Goal: Transaction & Acquisition: Book appointment/travel/reservation

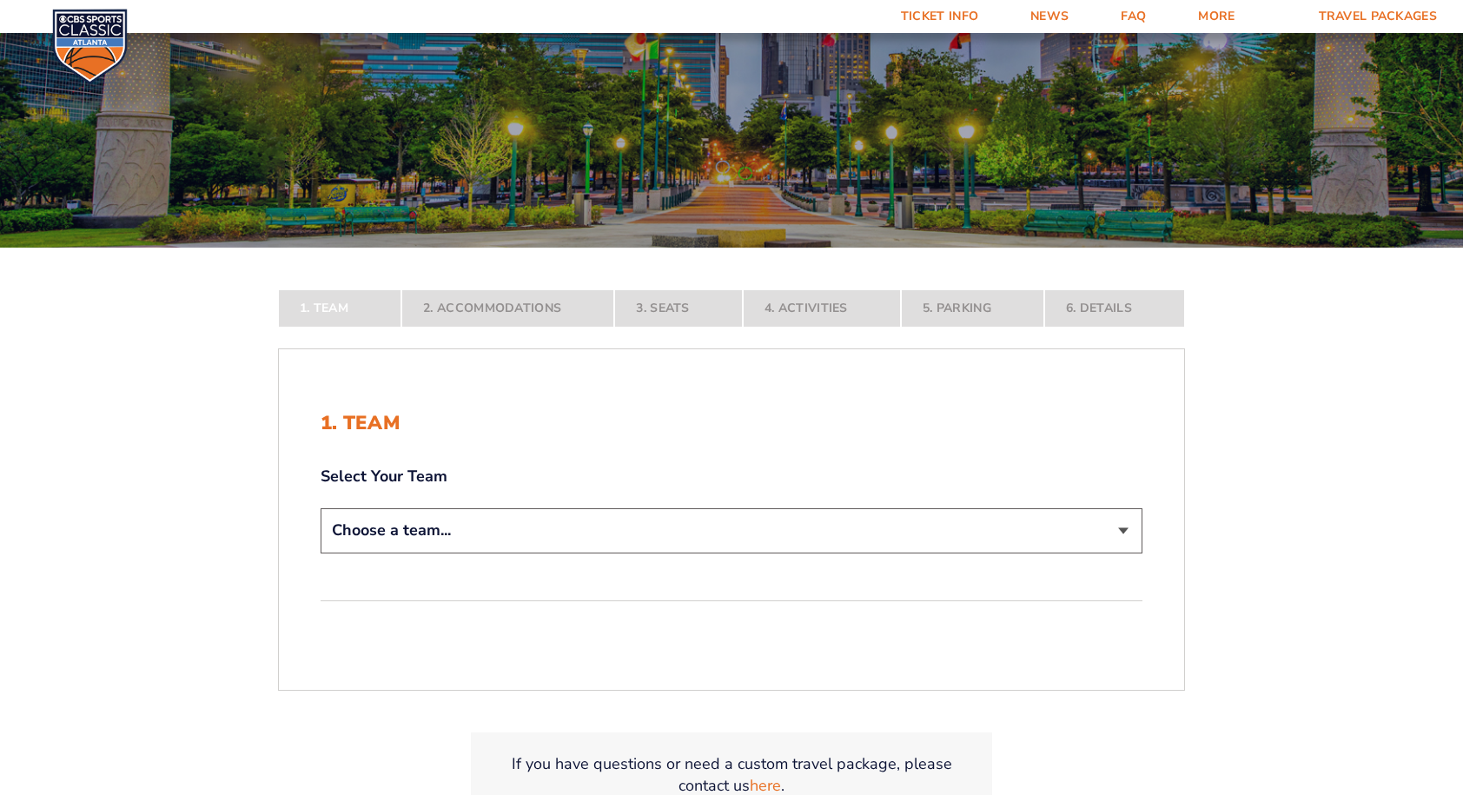
scroll to position [182, 0]
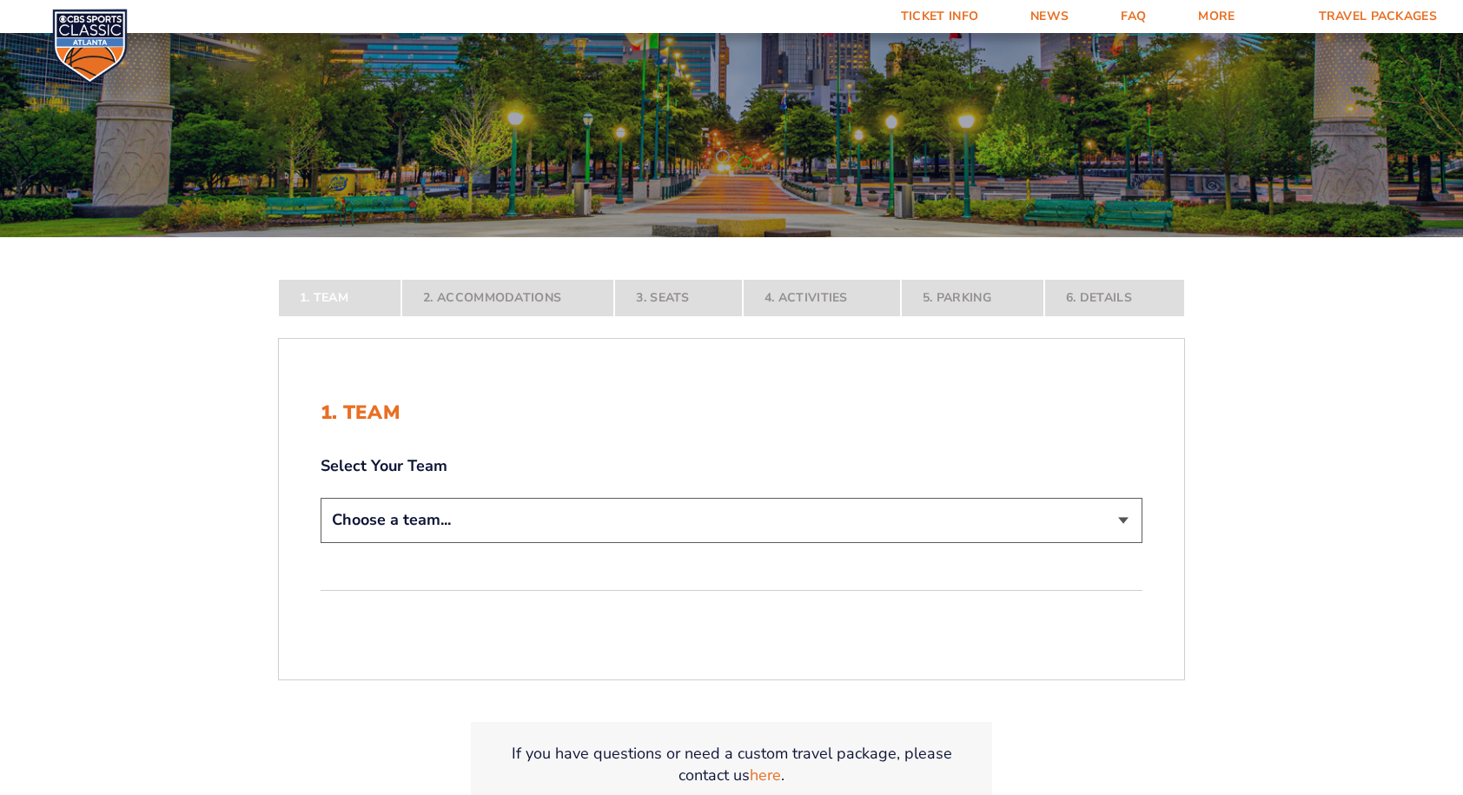
click at [1122, 518] on select "Choose a team... [US_STATE] Wildcats [US_STATE] State Buckeyes [US_STATE] Tar H…" at bounding box center [731, 520] width 822 height 44
select select "12956"
click at [320, 542] on select "Choose a team... [US_STATE] Wildcats [US_STATE] State Buckeyes [US_STATE] Tar H…" at bounding box center [731, 520] width 822 height 44
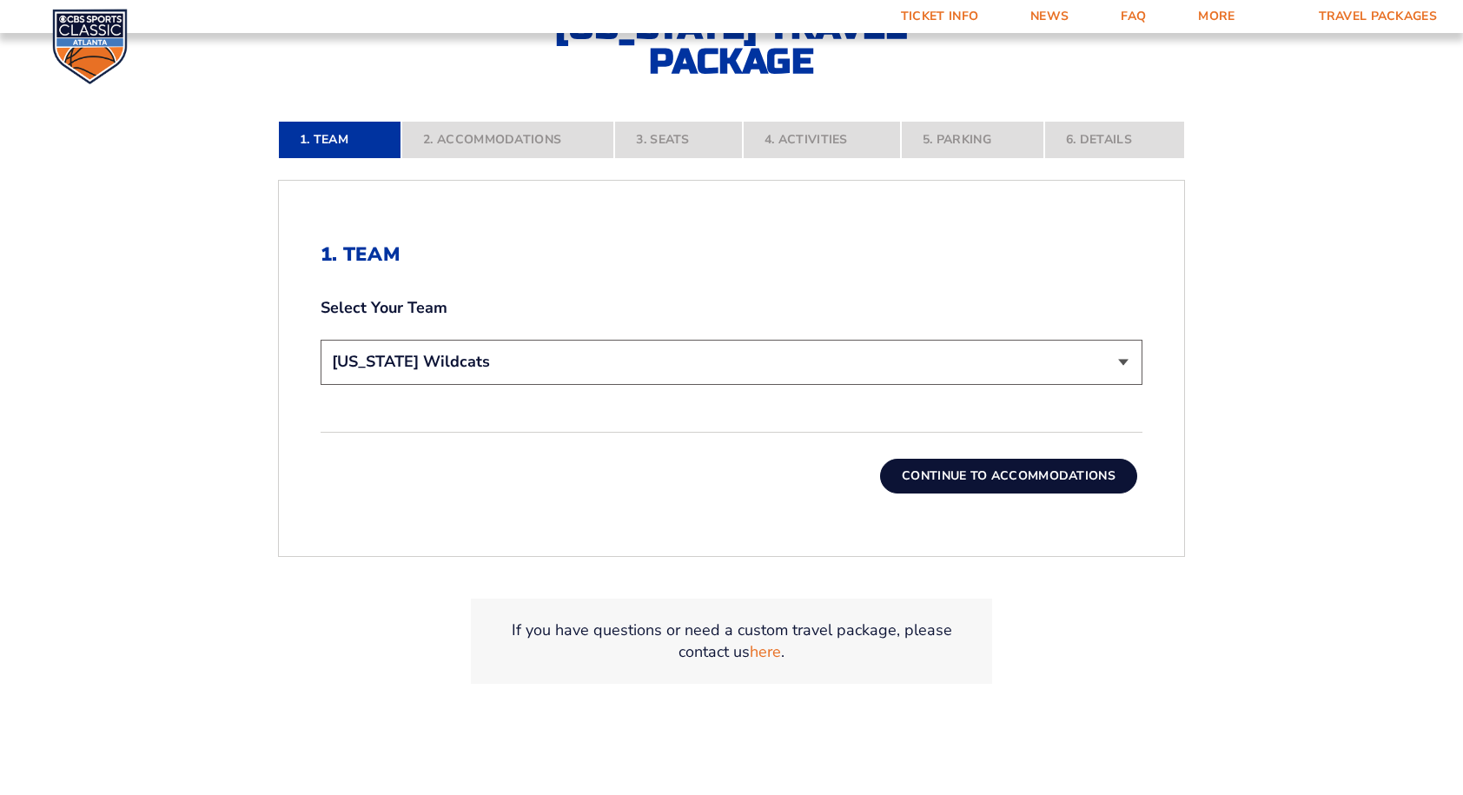
scroll to position [465, 0]
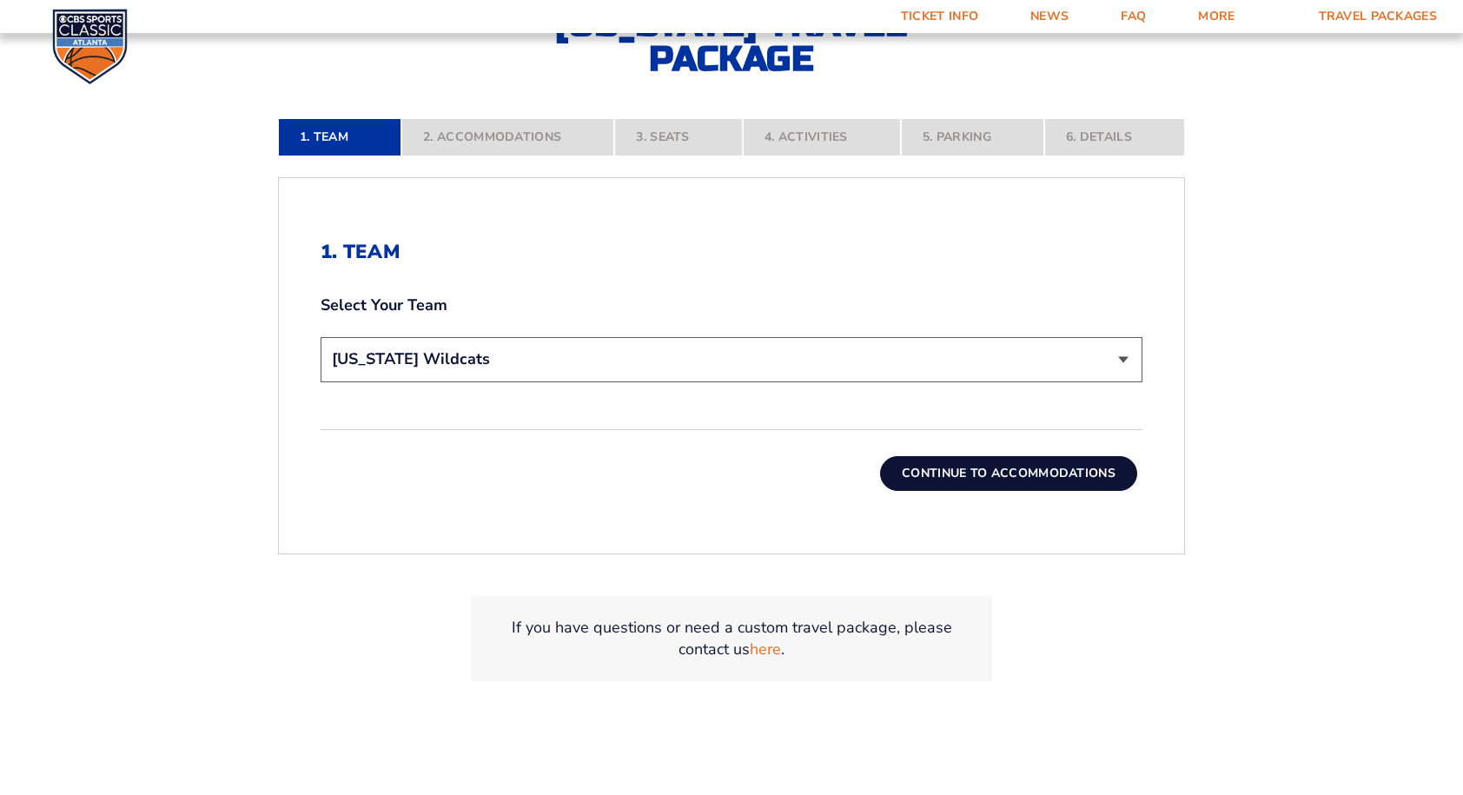
click at [1020, 464] on button "Continue To Accommodations" at bounding box center [1008, 473] width 257 height 35
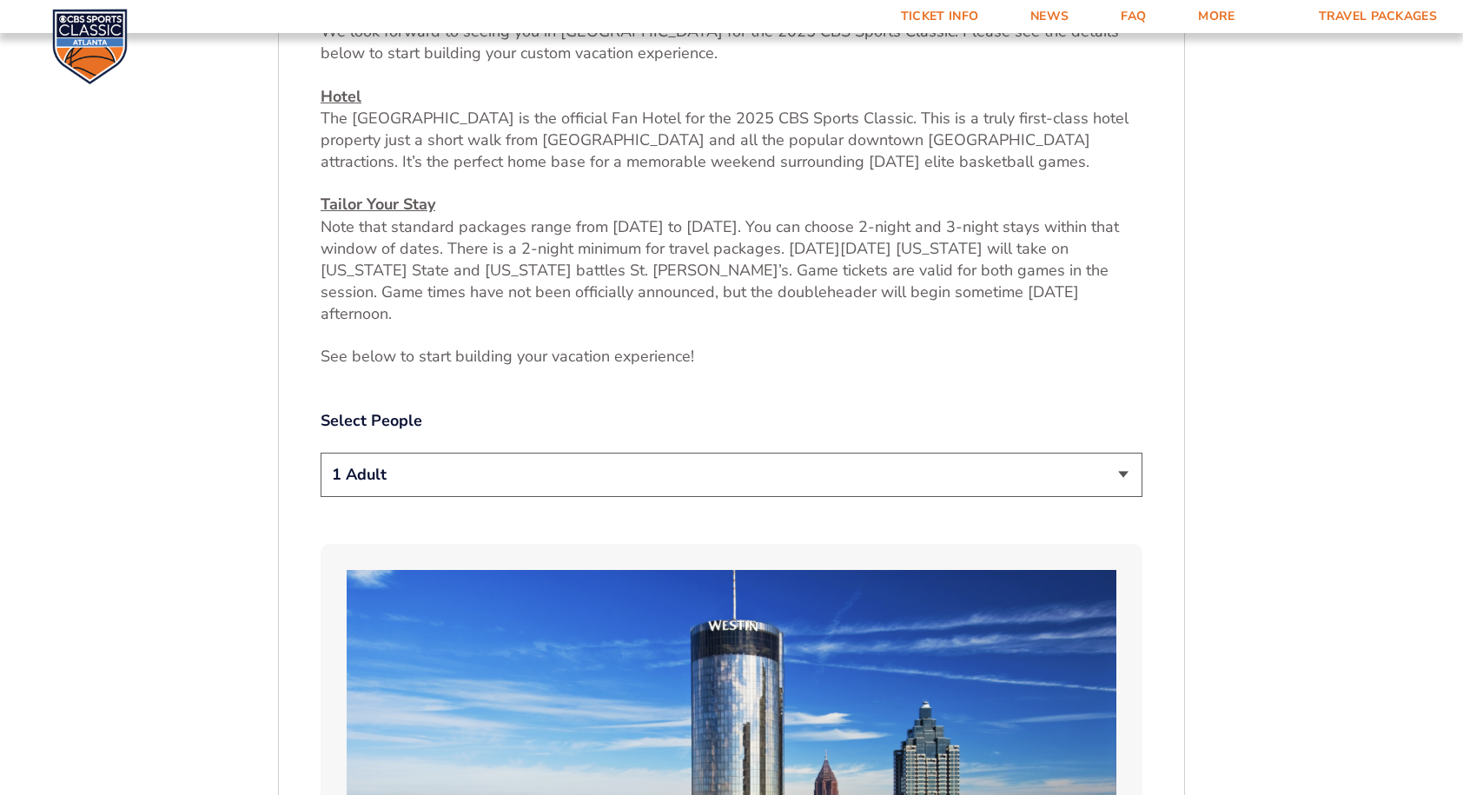
scroll to position [745, 0]
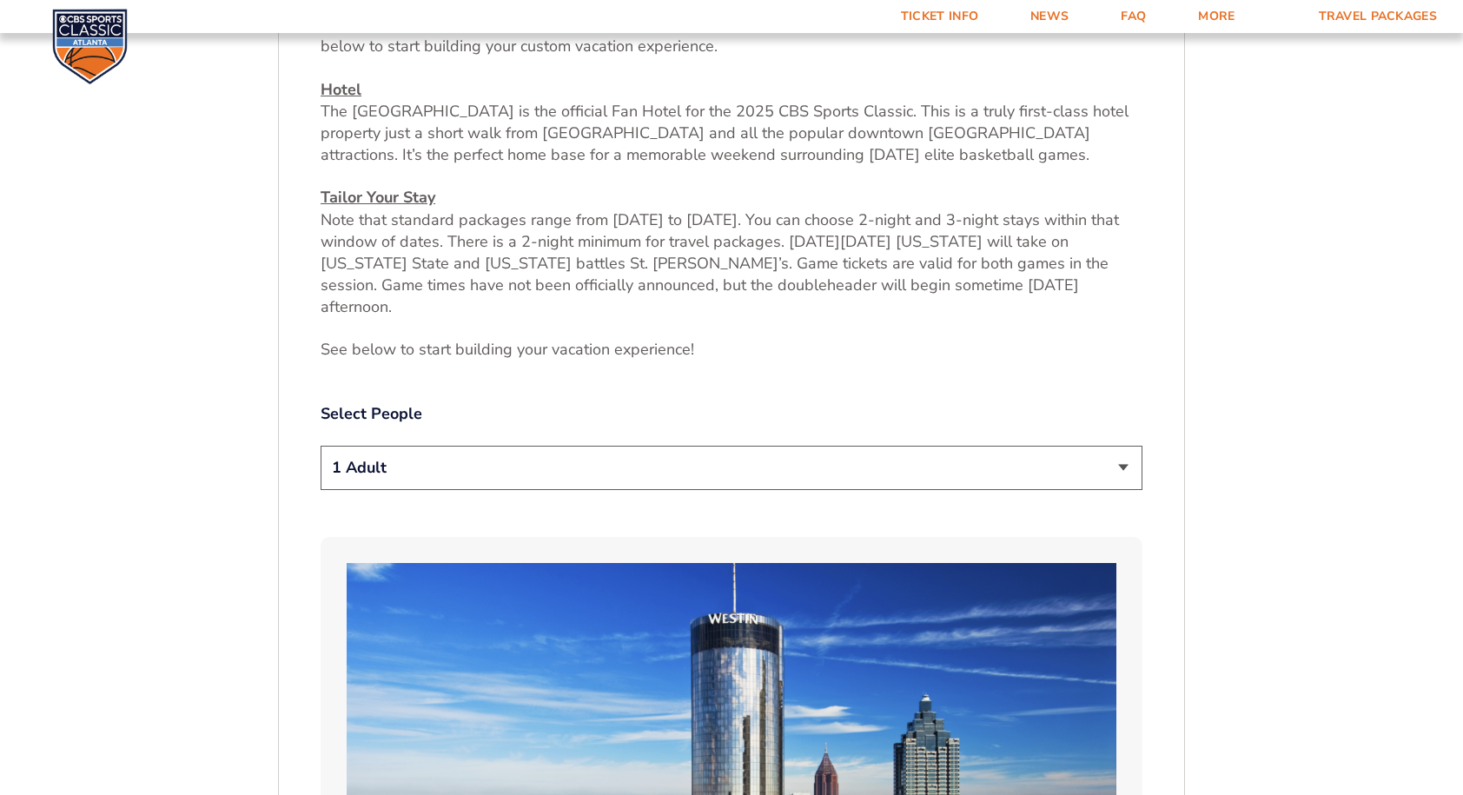
click at [1120, 446] on select "1 Adult 2 Adults 3 Adults 4 Adults 2 Adults + 1 Child 2 Adults + 2 Children 2 A…" at bounding box center [731, 468] width 822 height 44
select select "2 Adults"
click at [320, 446] on select "1 Adult 2 Adults 3 Adults 4 Adults 2 Adults + 1 Child 2 Adults + 2 Children 2 A…" at bounding box center [731, 468] width 822 height 44
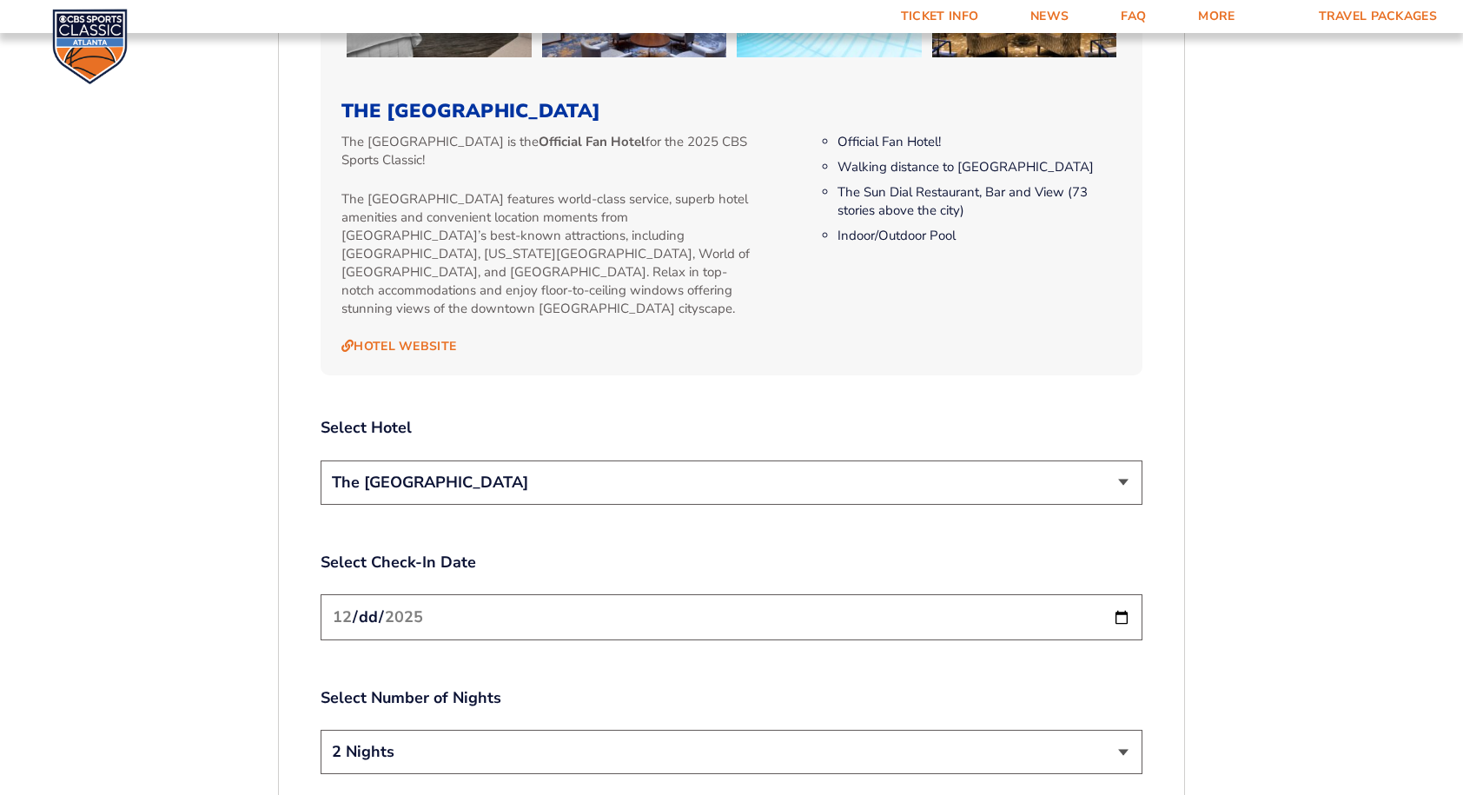
scroll to position [1843, 0]
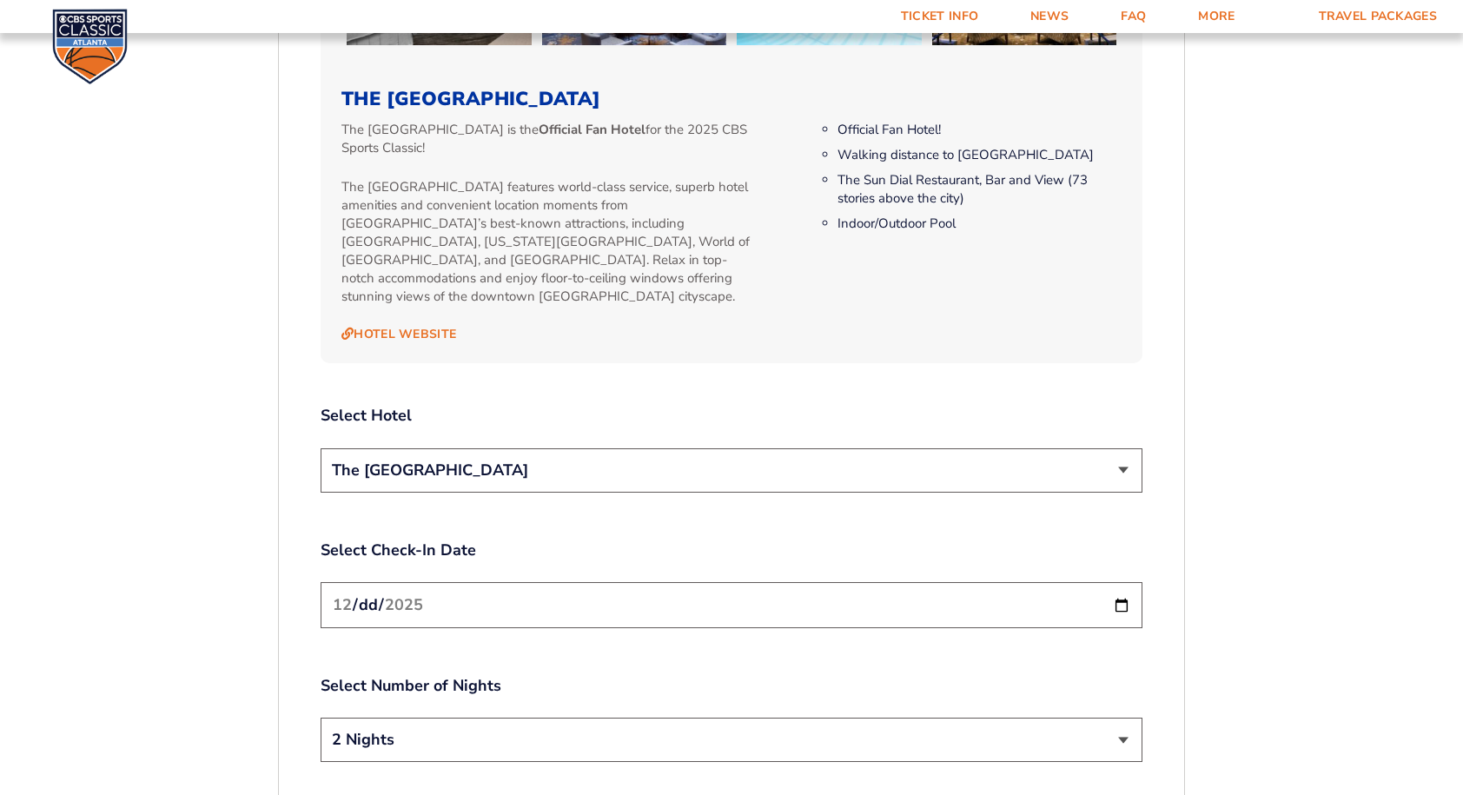
click at [1129, 448] on select "The [GEOGRAPHIC_DATA]" at bounding box center [731, 470] width 822 height 44
click at [320, 448] on select "The [GEOGRAPHIC_DATA]" at bounding box center [731, 470] width 822 height 44
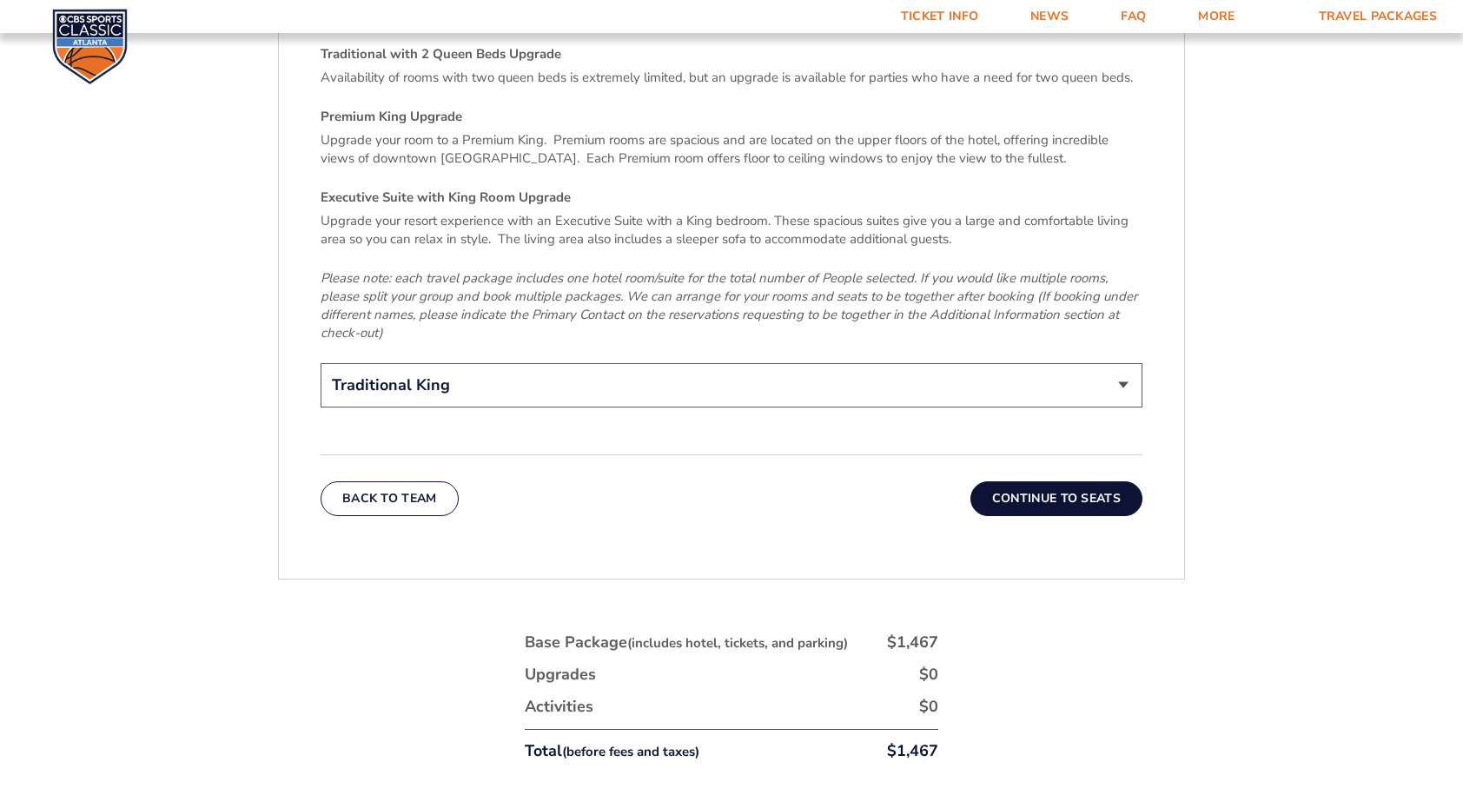
scroll to position [2633, 0]
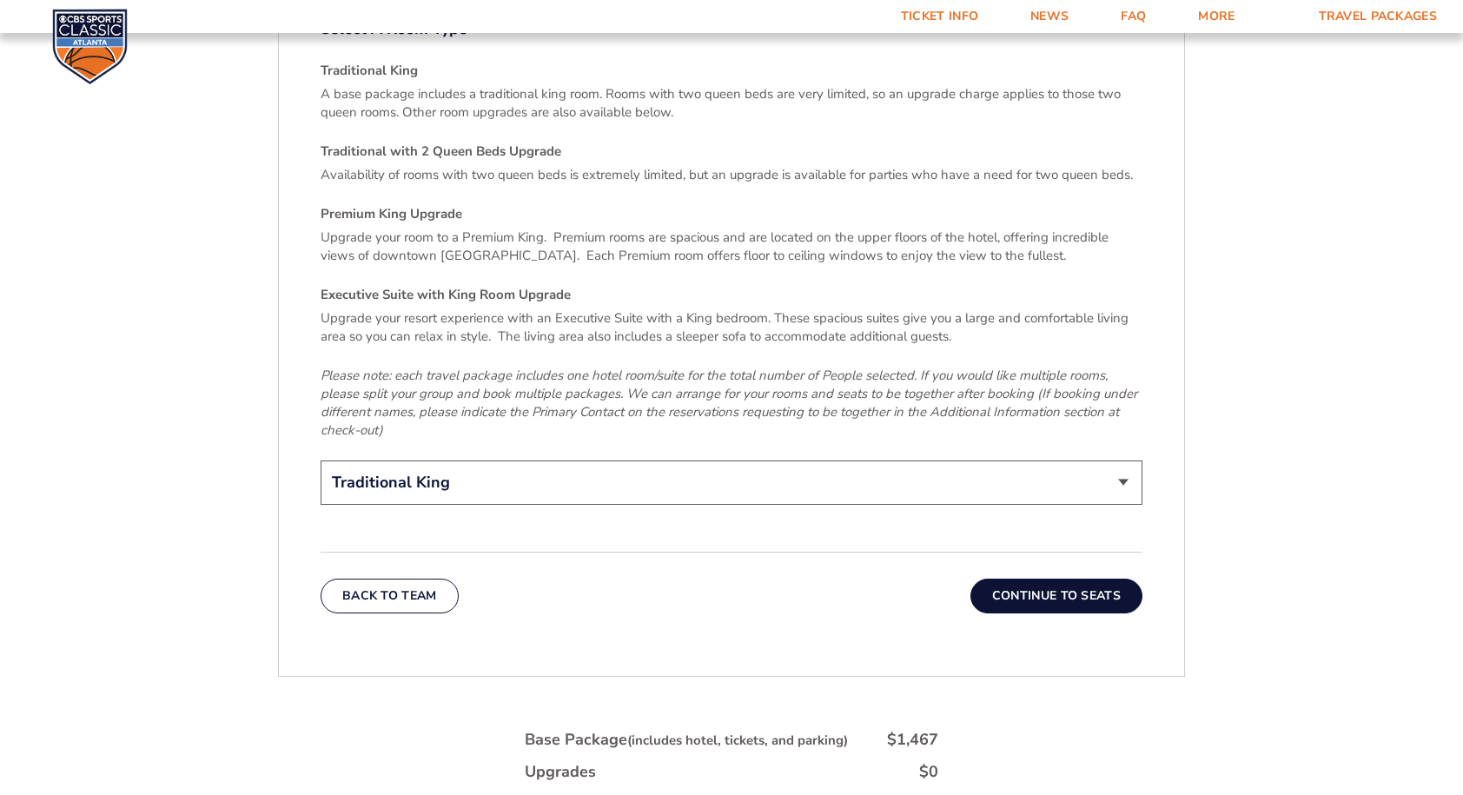
click at [1051, 578] on button "Continue To Seats" at bounding box center [1056, 595] width 172 height 35
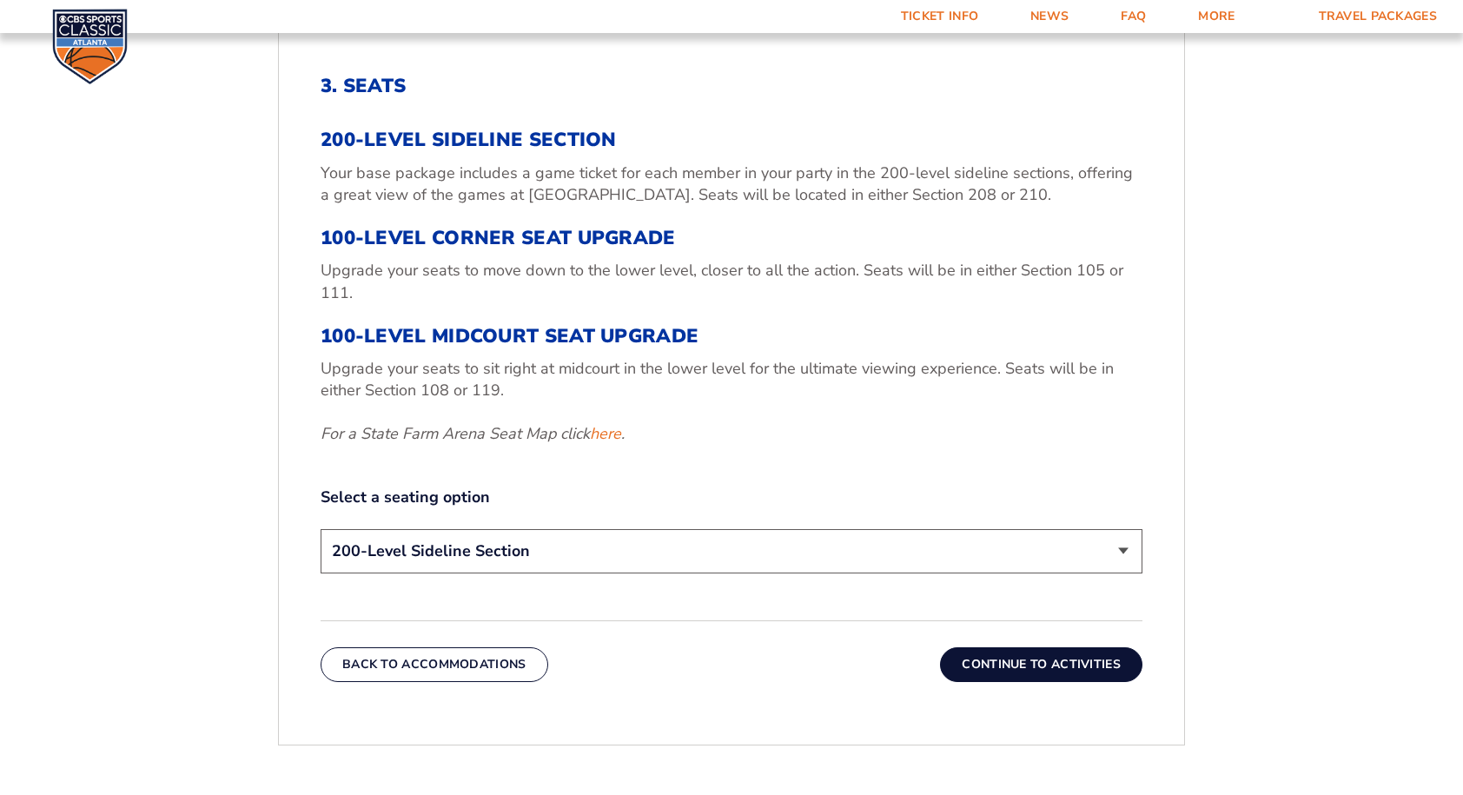
scroll to position [653, 0]
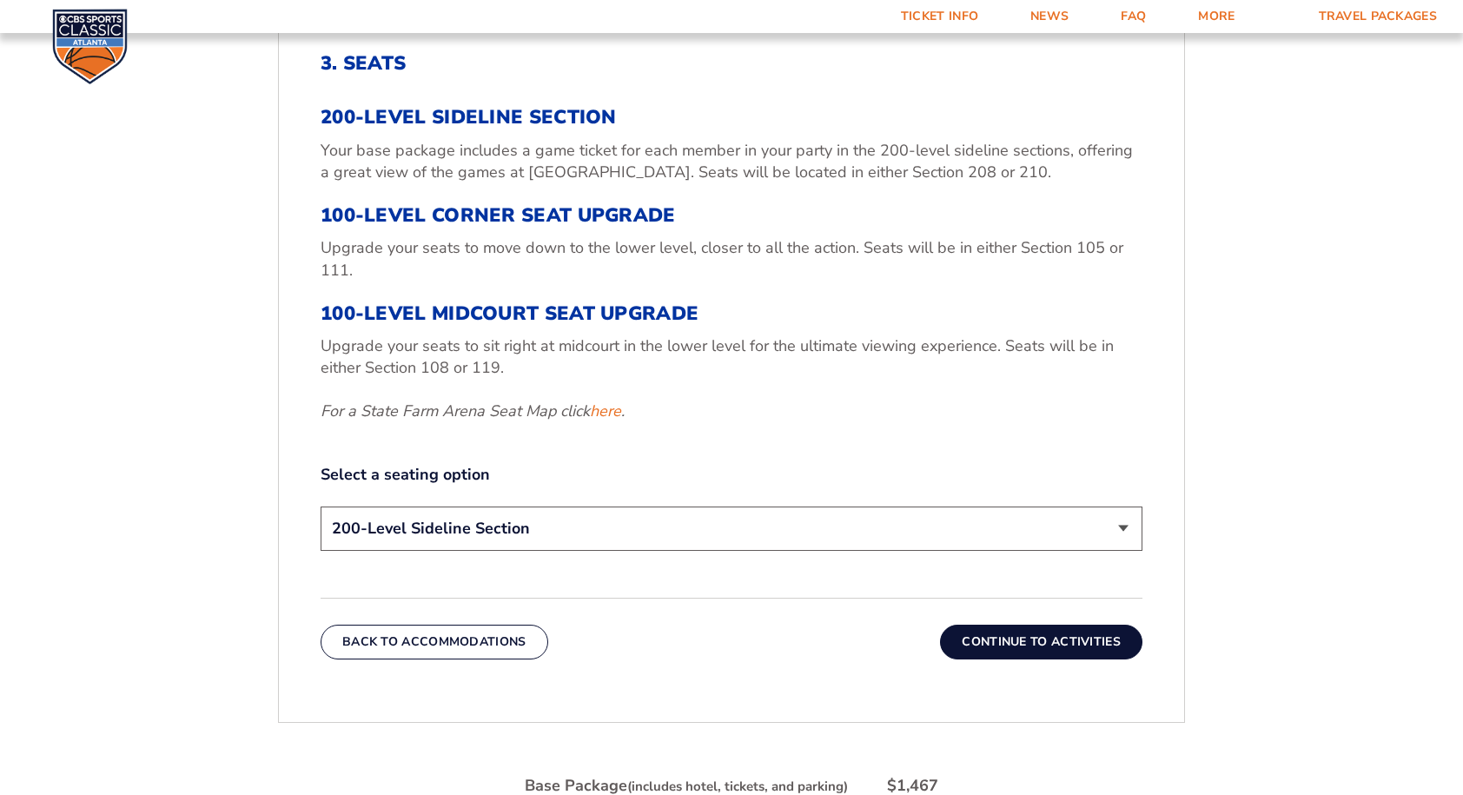
click at [1127, 530] on select "200-Level Sideline Section 100-Level Corner Seat Upgrade (+$120 per person) 100…" at bounding box center [731, 528] width 822 height 44
select select "100-Level Midcourt Seat Upgrade"
click at [320, 506] on select "200-Level Sideline Section 100-Level Corner Seat Upgrade (+$120 per person) 100…" at bounding box center [731, 528] width 822 height 44
click at [1051, 641] on button "Continue To Activities" at bounding box center [1041, 641] width 202 height 35
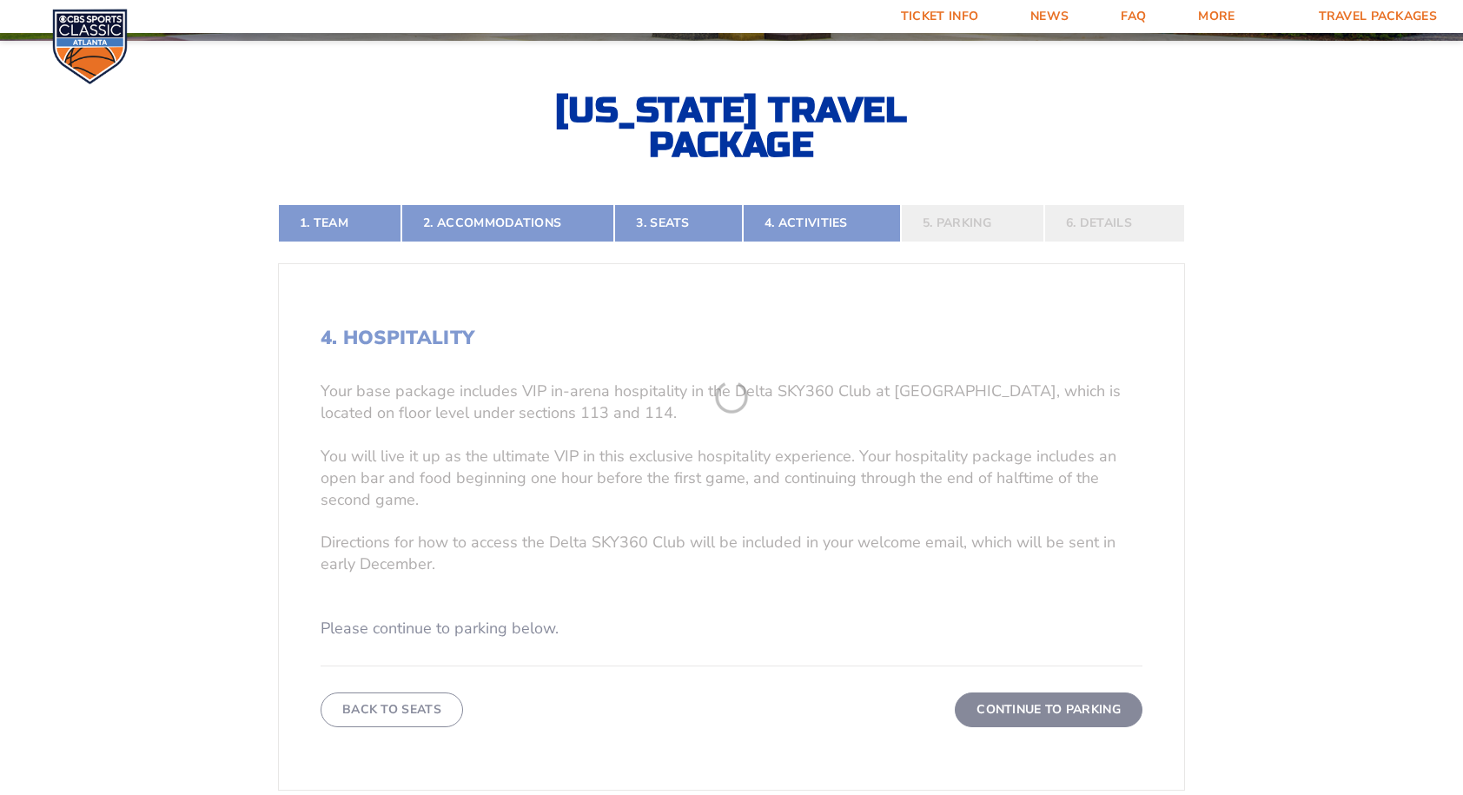
scroll to position [375, 0]
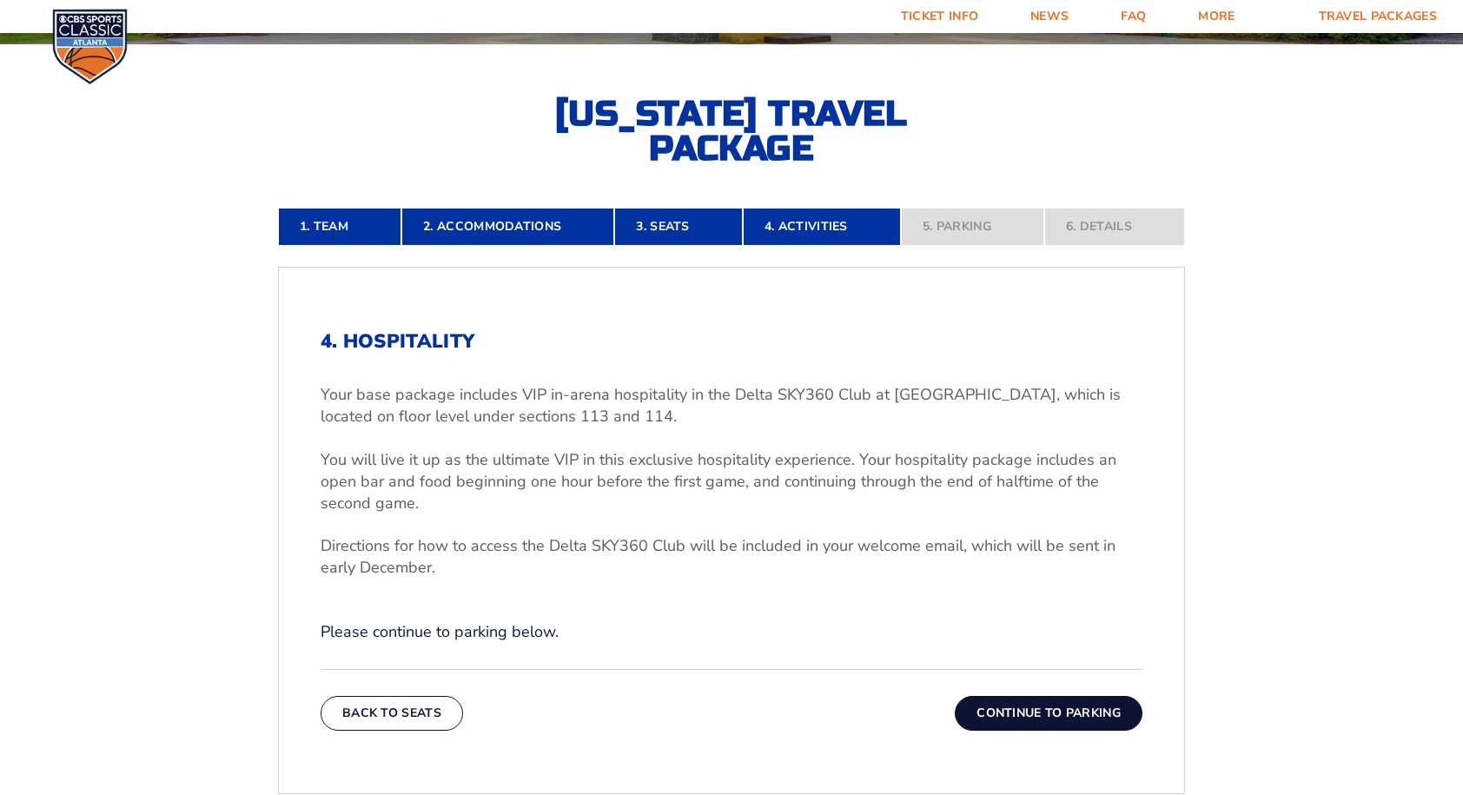
click at [1049, 711] on button "Continue To Parking" at bounding box center [1049, 713] width 188 height 35
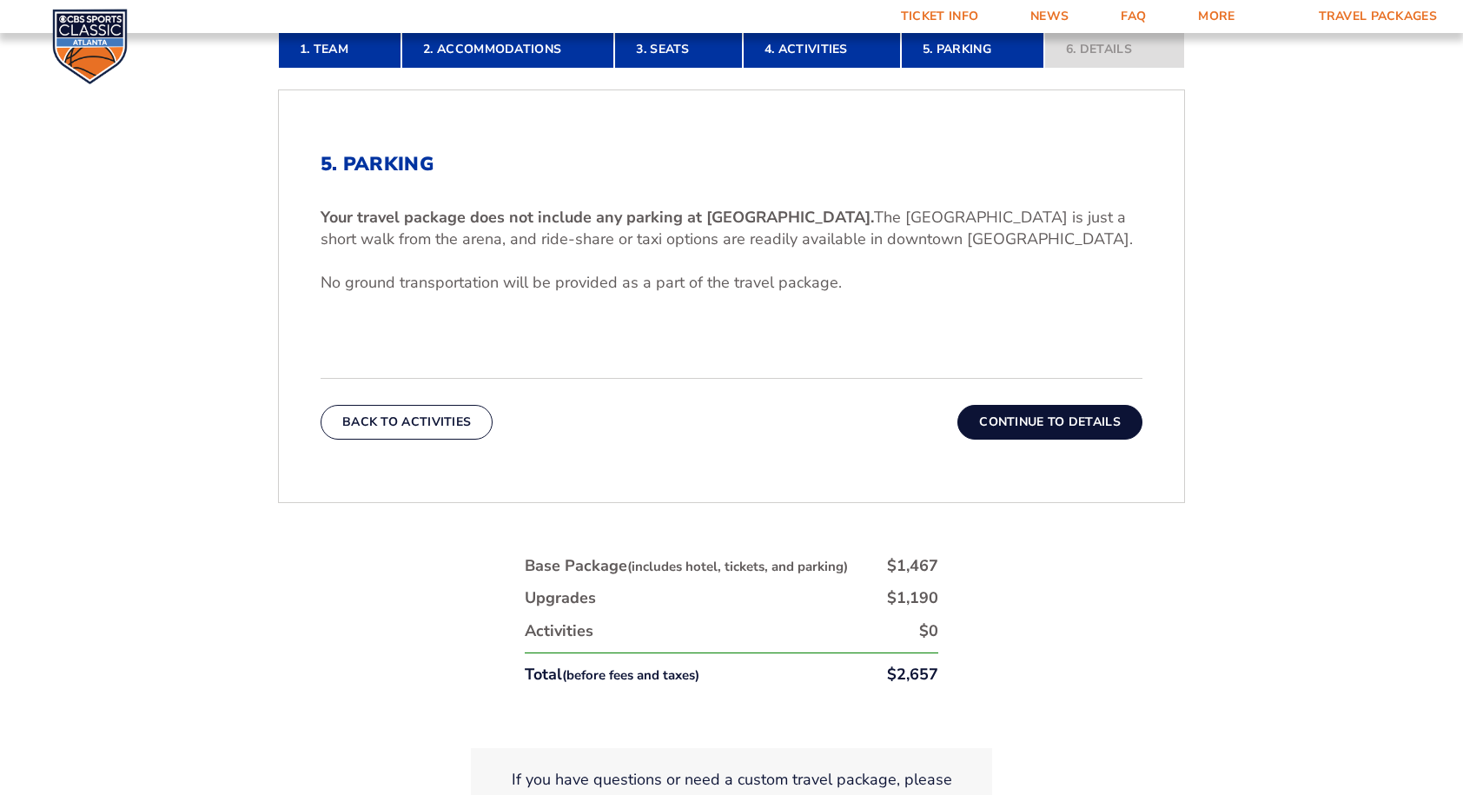
scroll to position [552, 0]
click at [994, 420] on button "Continue To Details" at bounding box center [1049, 423] width 185 height 35
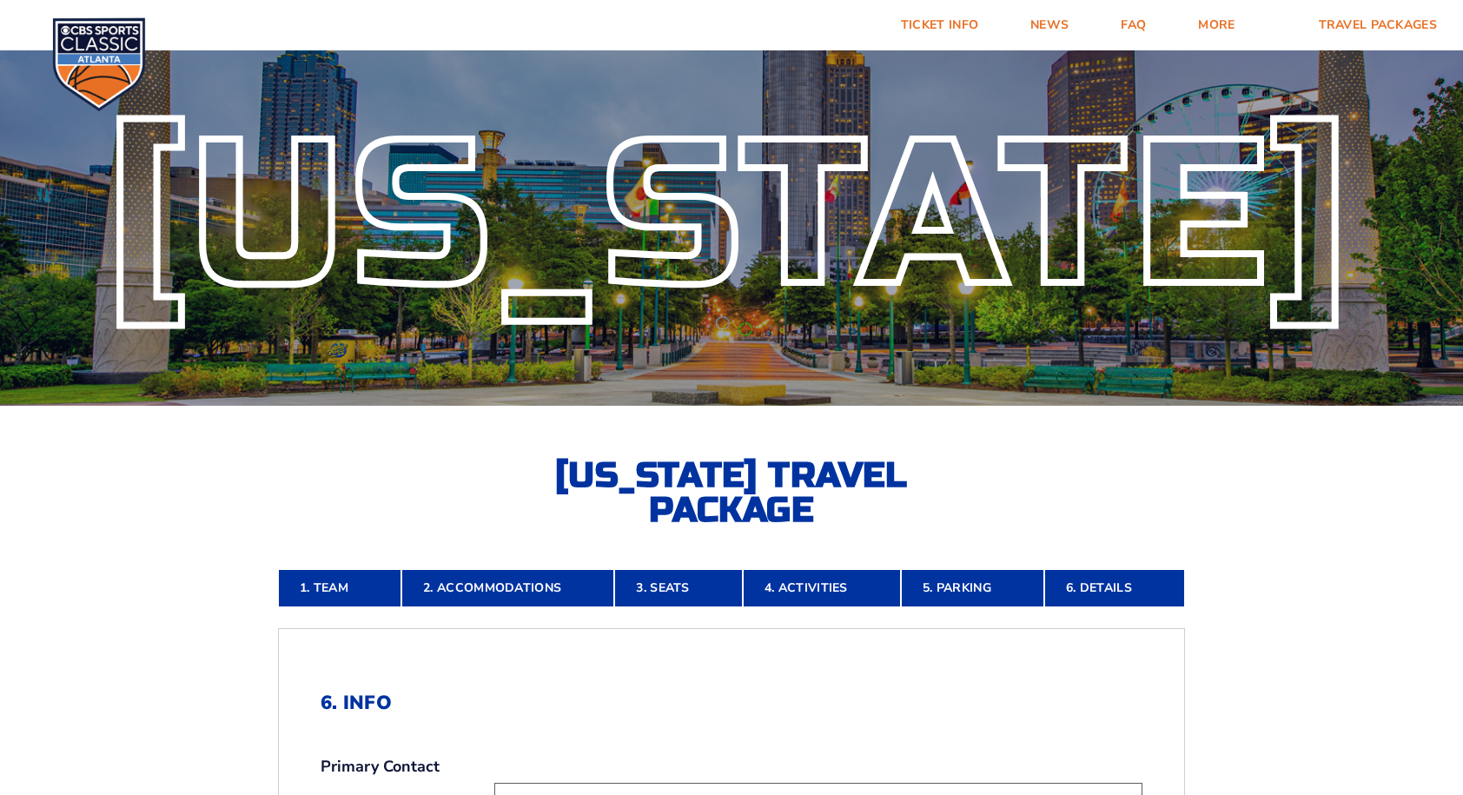
scroll to position [0, 0]
